Goal: Task Accomplishment & Management: Use online tool/utility

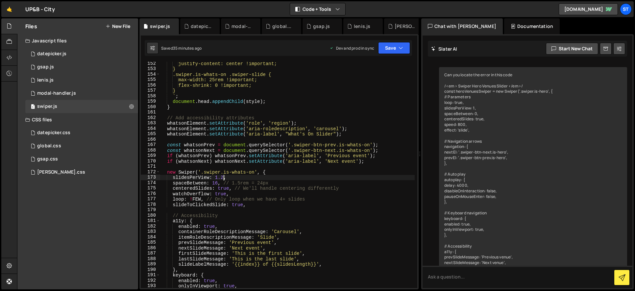
scroll to position [2965, 0]
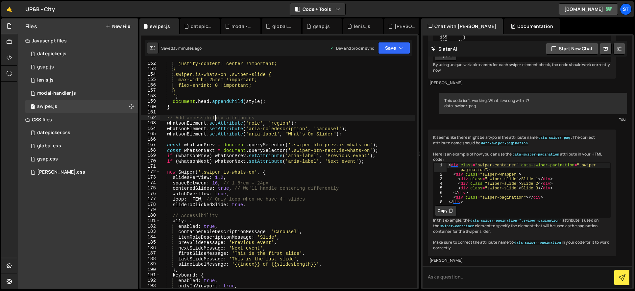
click at [214, 120] on div "justify-content: center !important; } .swiper.is-whats-on .swiper-slide { max-w…" at bounding box center [287, 179] width 254 height 237
type textarea "}"
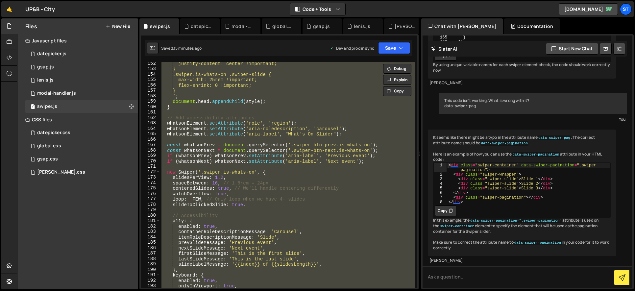
scroll to position [0, 0]
paste textarea
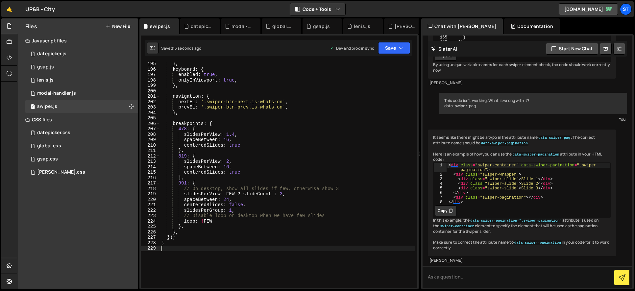
scroll to position [1126, 0]
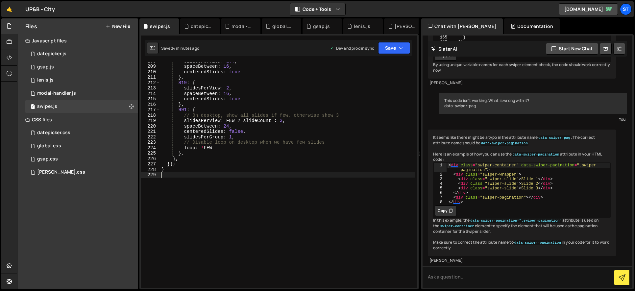
click at [232, 150] on div "slidesPerView : 1.4 , spaceBetween : 16 , centeredSlides : true } , 819 : { sli…" at bounding box center [287, 176] width 254 height 237
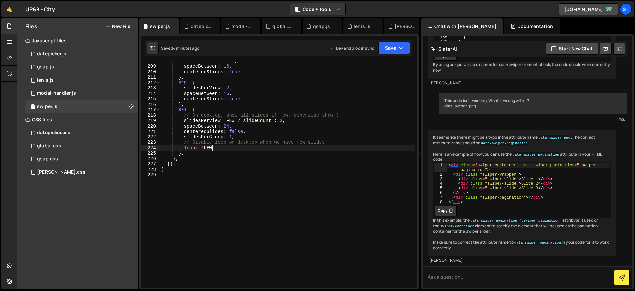
type textarea "}"
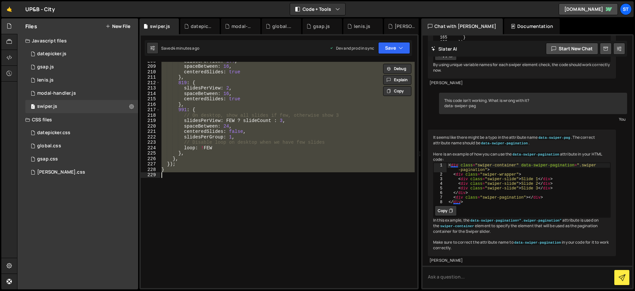
paste textarea
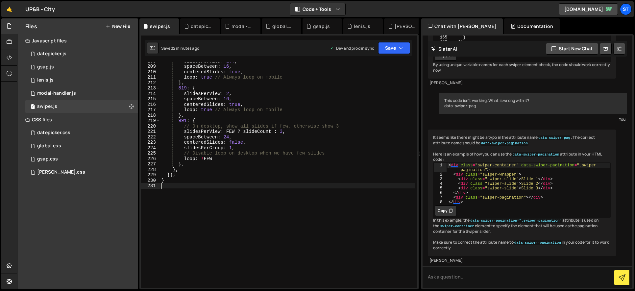
click at [206, 110] on div "slidesPerView : 1.4 , spaceBetween : 16 , centeredSlides : true , loop : true /…" at bounding box center [287, 176] width 254 height 237
type textarea "}"
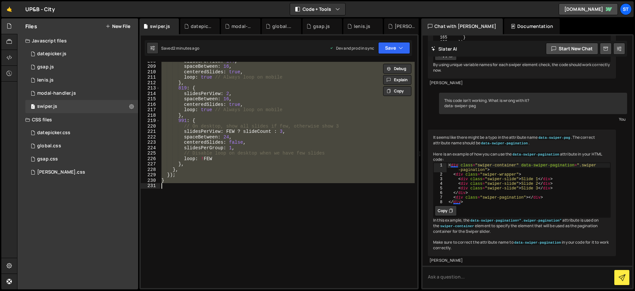
paste textarea
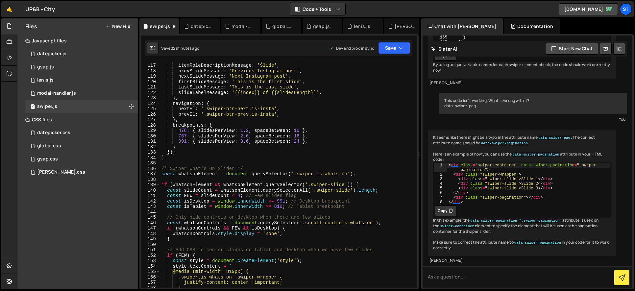
scroll to position [628, 0]
click at [183, 135] on div "containerRoleDescriptionMessage : 'Carousel' , itemRoleDescriptionMessage : 'Sl…" at bounding box center [287, 175] width 254 height 237
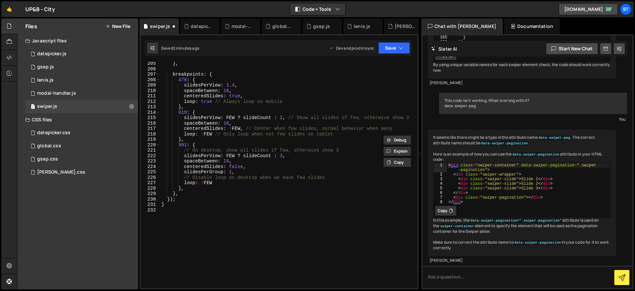
scroll to position [1107, 0]
click at [181, 112] on div "} , breakpoints : { 478 : { slidesPerView : 1.4 , spaceBetween : 16 , centeredS…" at bounding box center [287, 179] width 254 height 237
paste textarea "767"
click at [204, 92] on div "} , breakpoints : { 478 : { slidesPerView : 1.4 , spaceBetween : 16 , centeredS…" at bounding box center [287, 179] width 254 height 237
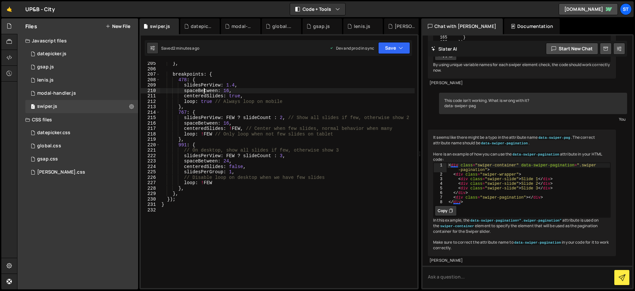
type textarea "}"
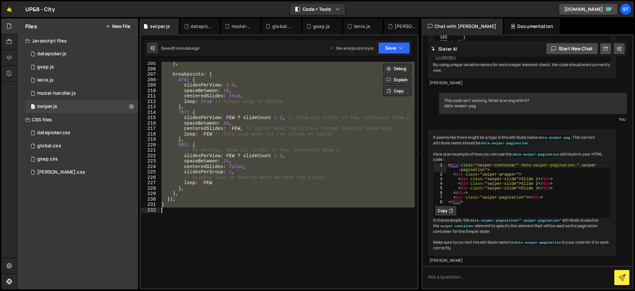
paste textarea
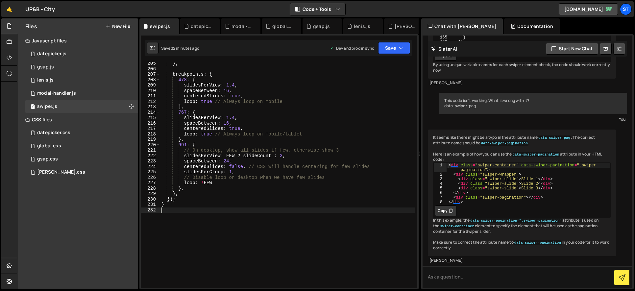
click at [184, 89] on div "} , breakpoints : { 478 : { slidesPerView : 1.4 , spaceBetween : 16 , centeredS…" at bounding box center [287, 179] width 254 height 237
type textarea "}"
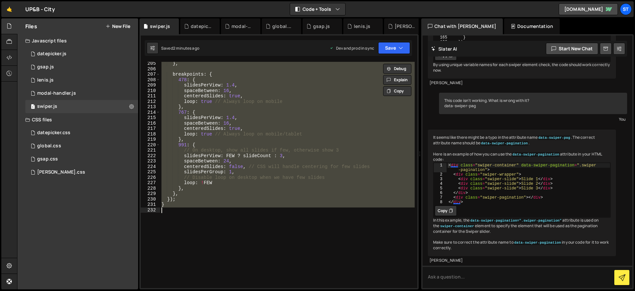
paste textarea
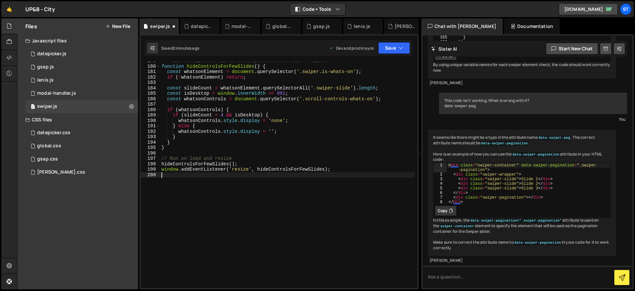
scroll to position [969, 0]
click at [201, 108] on div "/* Hide scroll controls on desktop when fewer than 4 slides */ function hideCon…" at bounding box center [287, 176] width 254 height 237
type textarea "window.addEventListener('resize', hideControlsForFewSlides);"
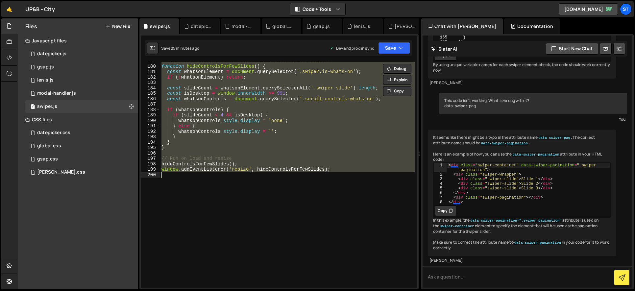
paste textarea
